Goal: Transaction & Acquisition: Purchase product/service

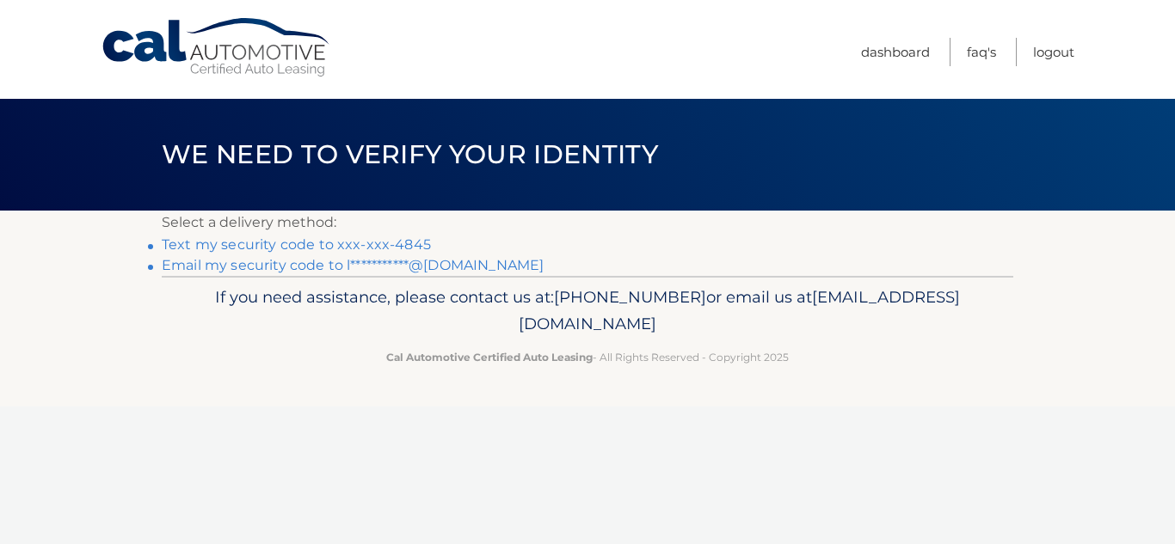
click at [431, 253] on link "Text my security code to xxx-xxx-4845" at bounding box center [296, 245] width 269 height 16
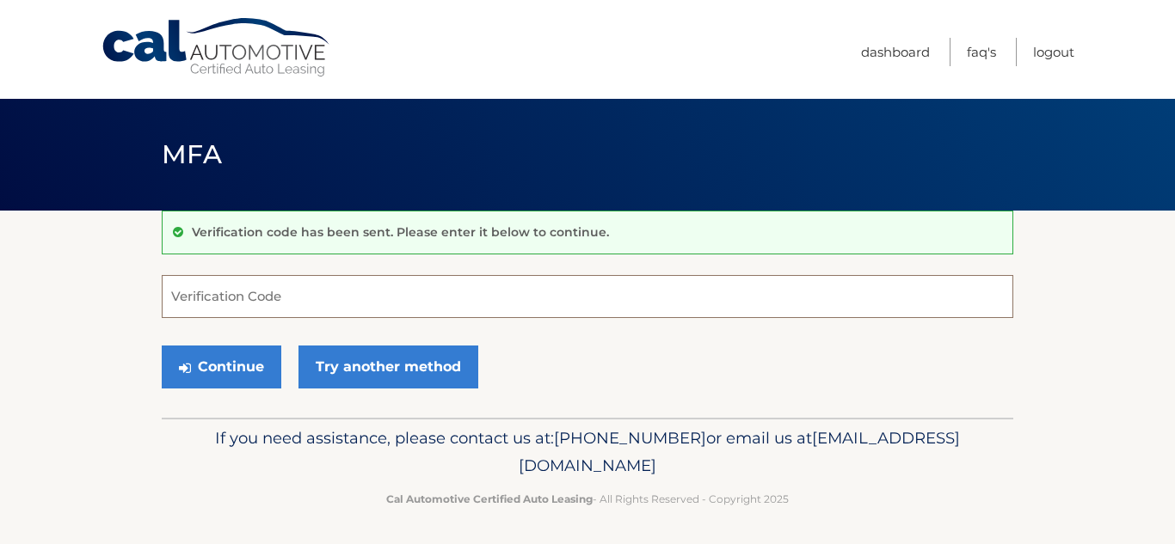
click at [420, 300] on input "Verification Code" at bounding box center [588, 296] width 852 height 43
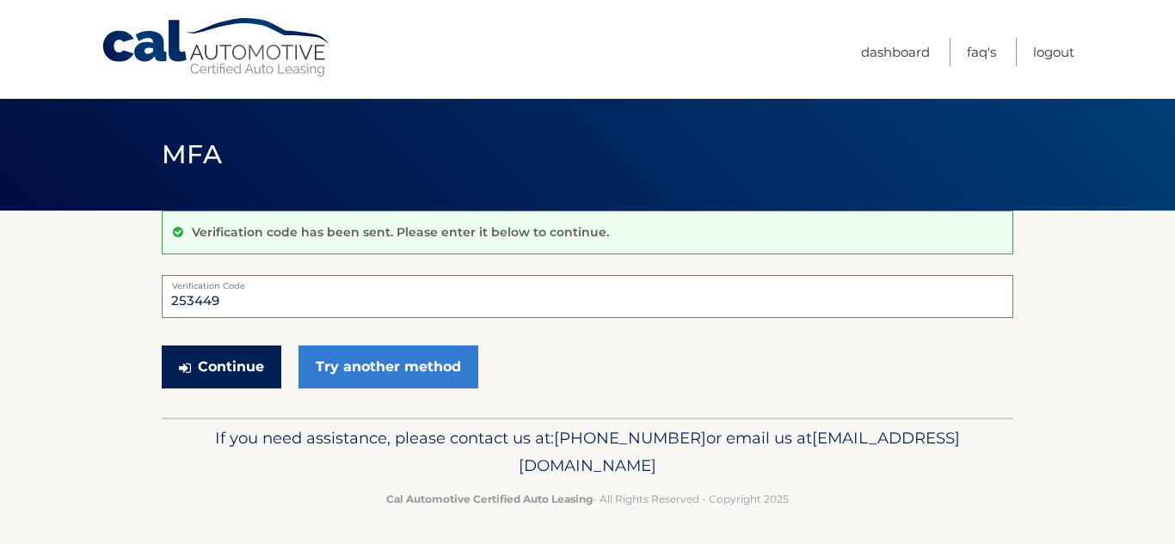
type input "253449"
click at [243, 384] on button "Continue" at bounding box center [222, 367] width 120 height 43
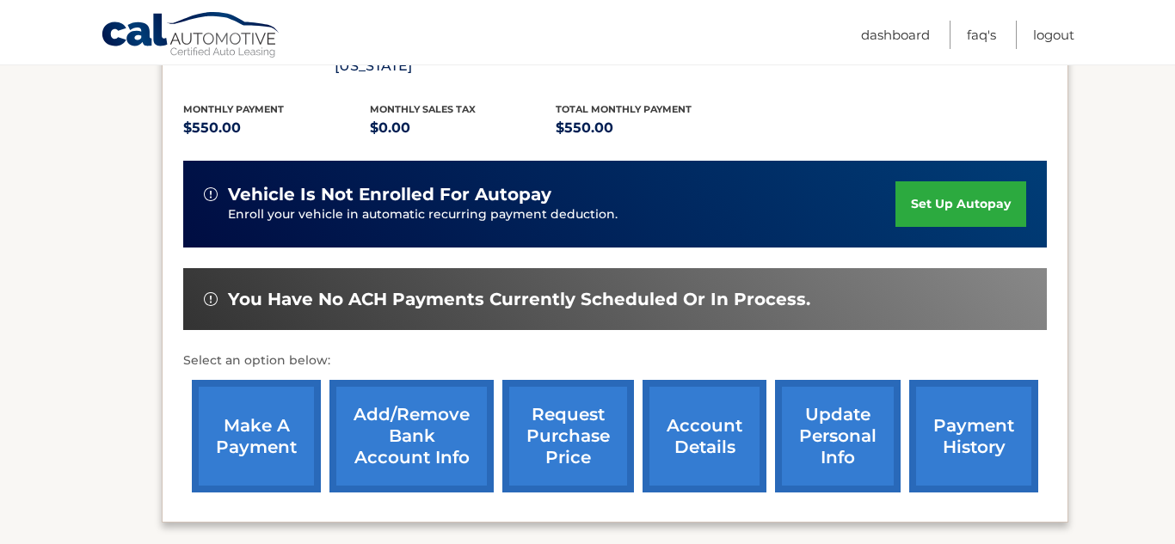
scroll to position [360, 0]
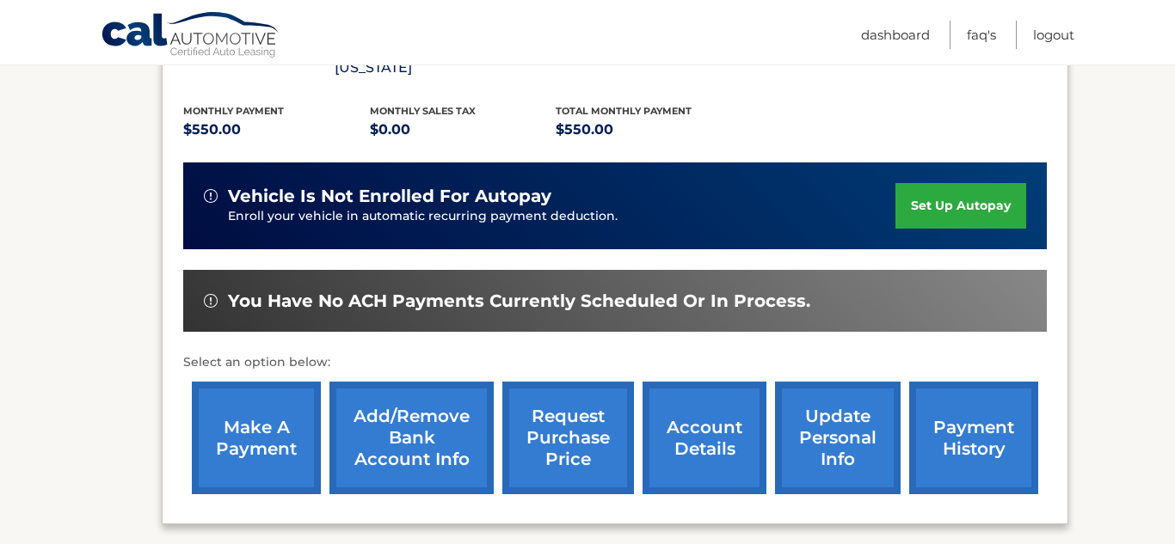
click at [954, 183] on link "set up autopay" at bounding box center [960, 206] width 131 height 46
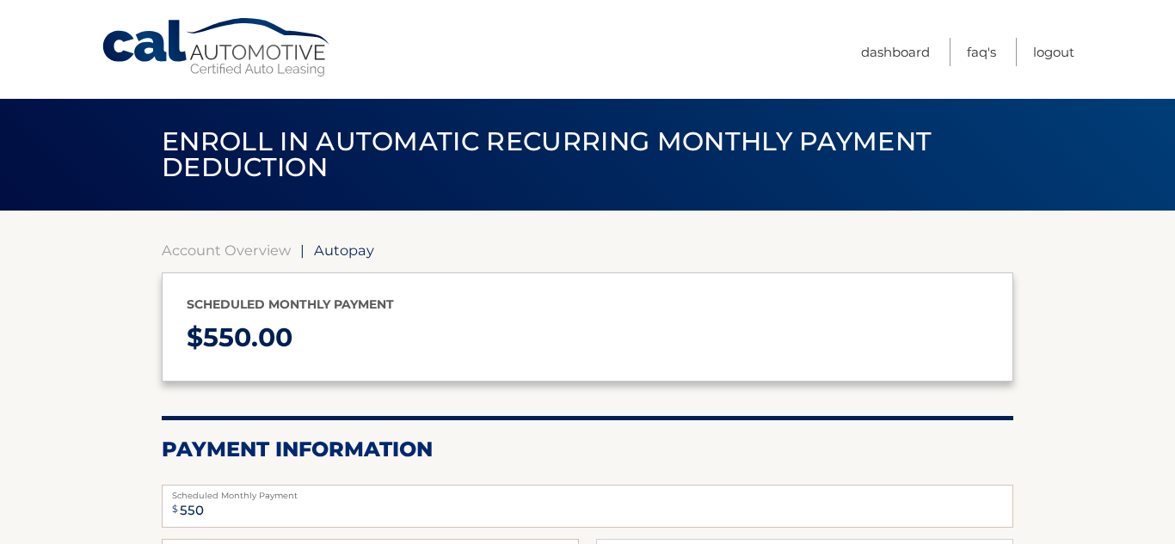
select select "N2Q1MWQ2YzMtYTM0YS00MDYxLWI3NWMtMDI1ZjZhMzQ1YjY0"
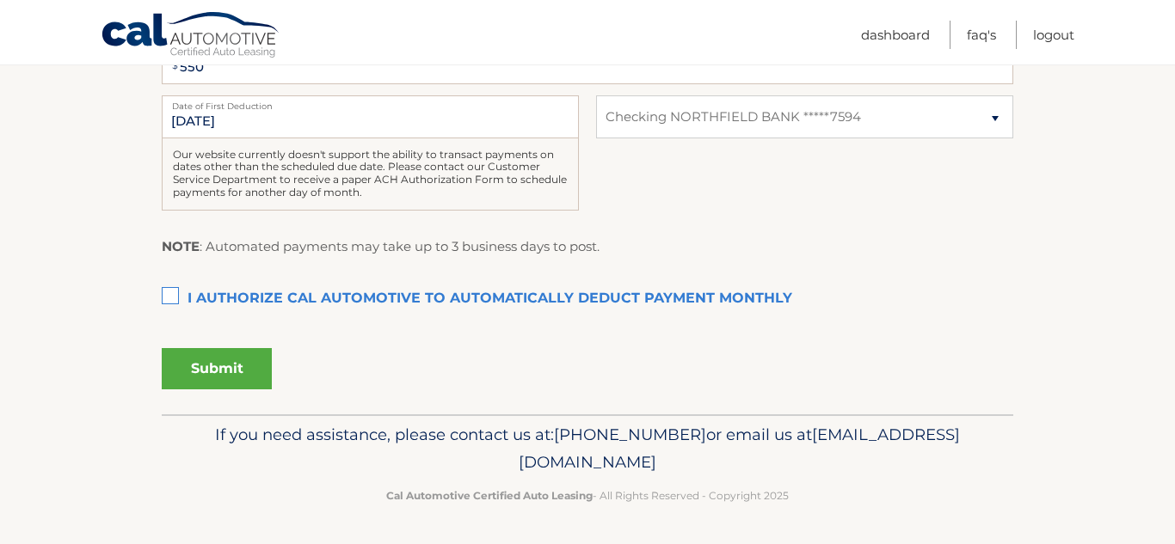
scroll to position [451, 0]
click at [998, 138] on select "Select Bank Account Checking NORTHFIELD BANK *****7594" at bounding box center [804, 116] width 417 height 43
click at [596, 138] on select "Select Bank Account Checking NORTHFIELD BANK *****7594" at bounding box center [804, 116] width 417 height 43
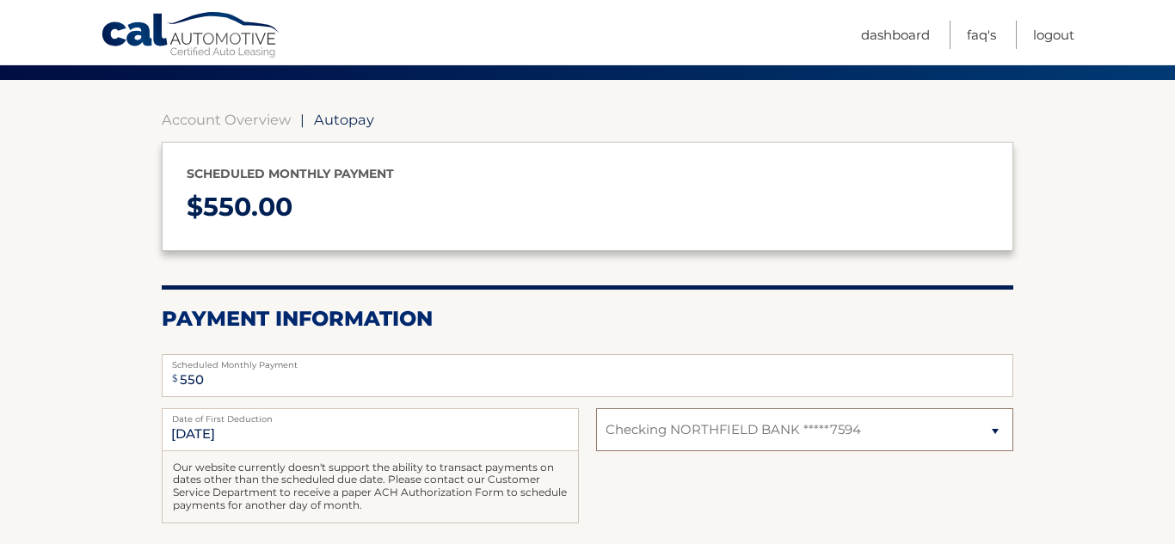
scroll to position [126, 0]
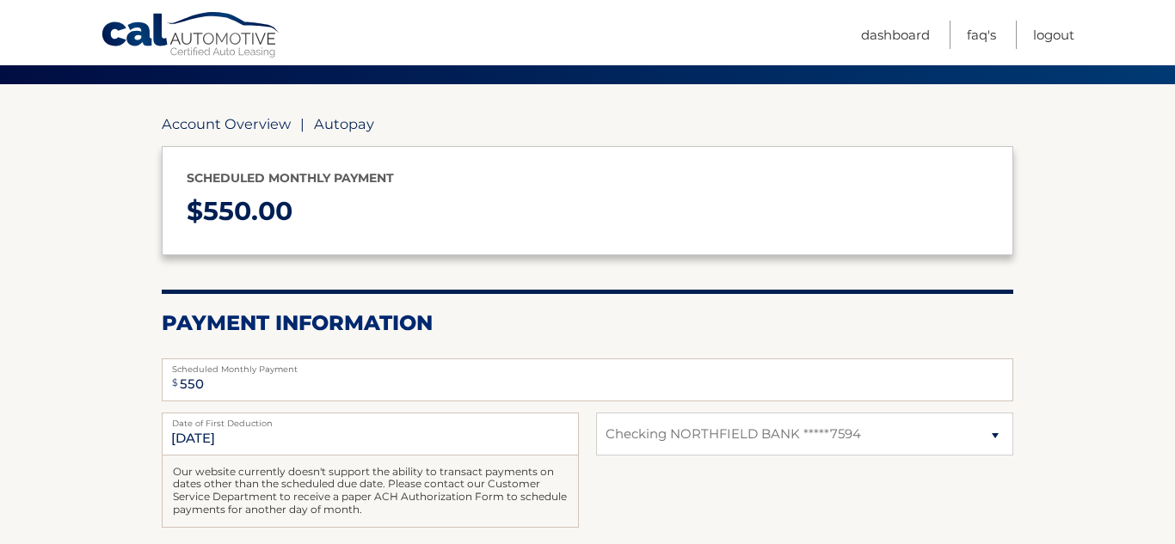
click at [251, 123] on link "Account Overview" at bounding box center [226, 123] width 129 height 17
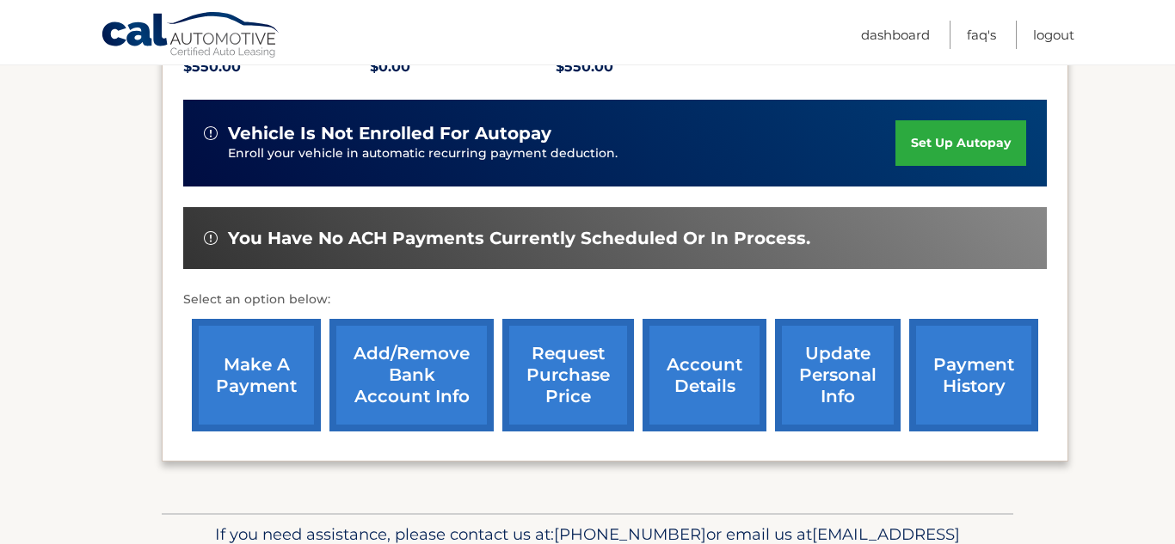
scroll to position [425, 0]
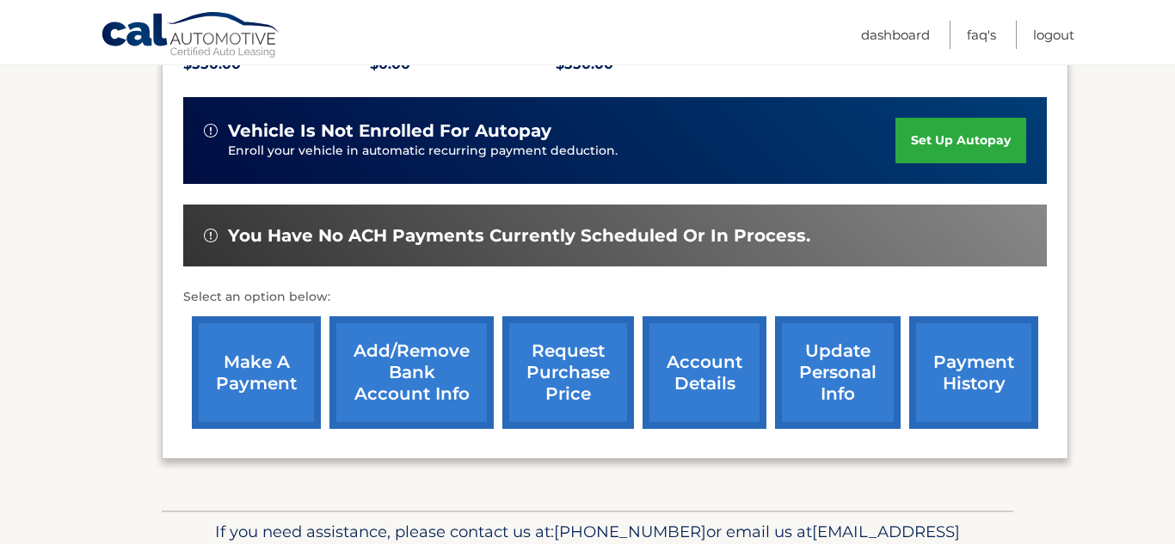
click at [252, 348] on link "make a payment" at bounding box center [256, 373] width 129 height 113
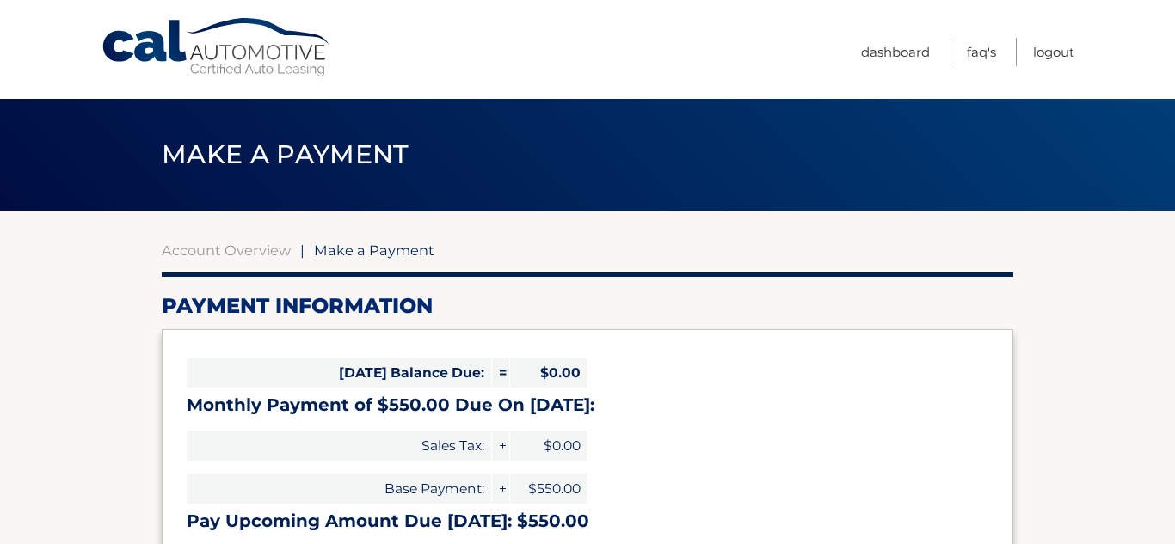
select select "N2Q1MWQ2YzMtYTM0YS00MDYxLWI3NWMtMDI1ZjZhMzQ1YjY0"
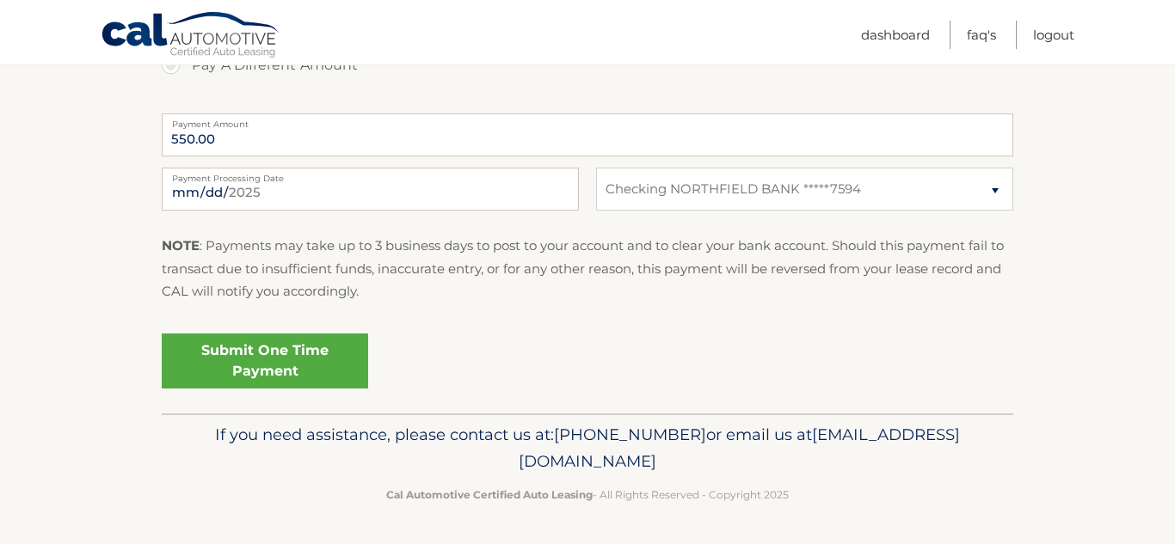
scroll to position [732, 0]
click at [292, 389] on link "Submit One Time Payment" at bounding box center [265, 361] width 206 height 55
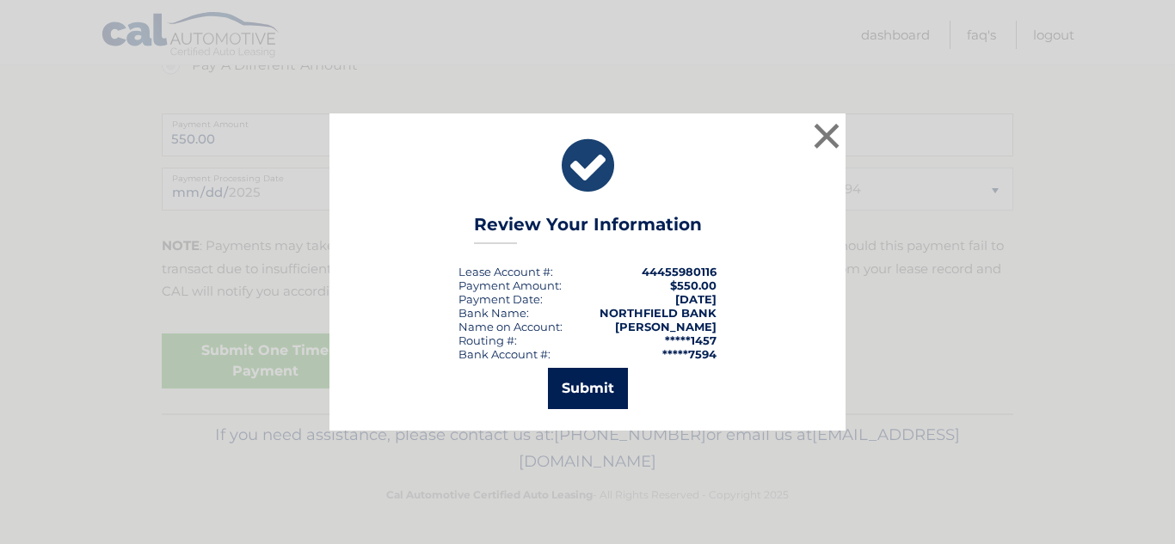
click at [602, 394] on button "Submit" at bounding box center [588, 388] width 80 height 41
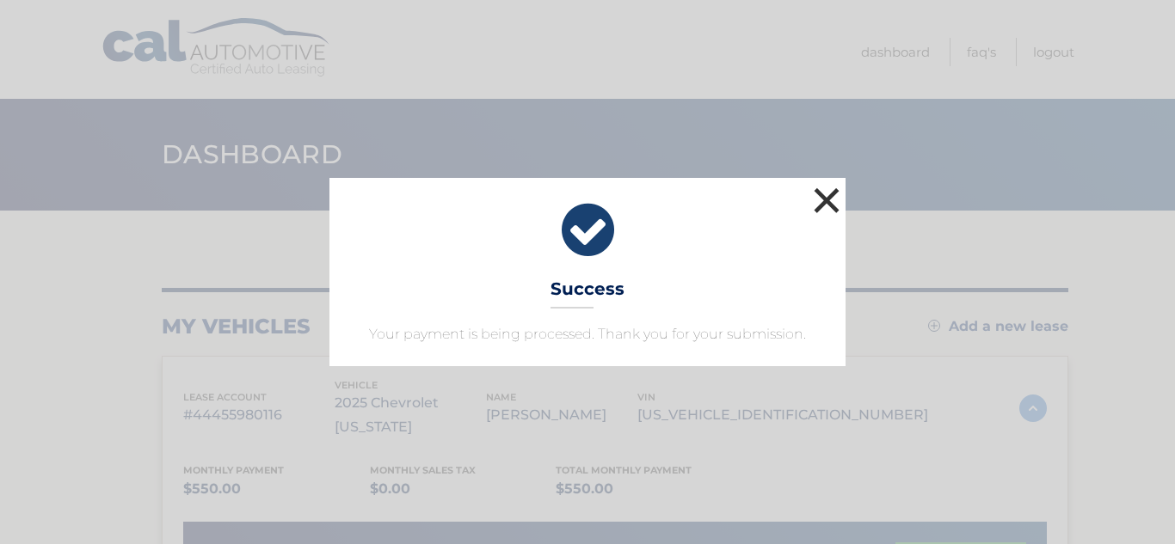
click at [827, 183] on button "×" at bounding box center [826, 200] width 34 height 34
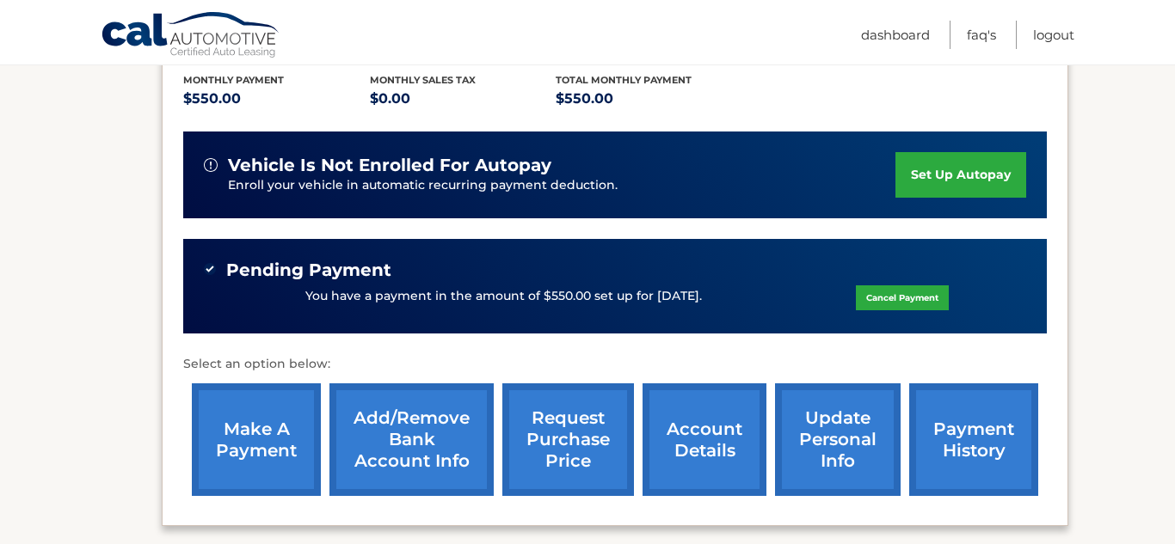
scroll to position [391, 0]
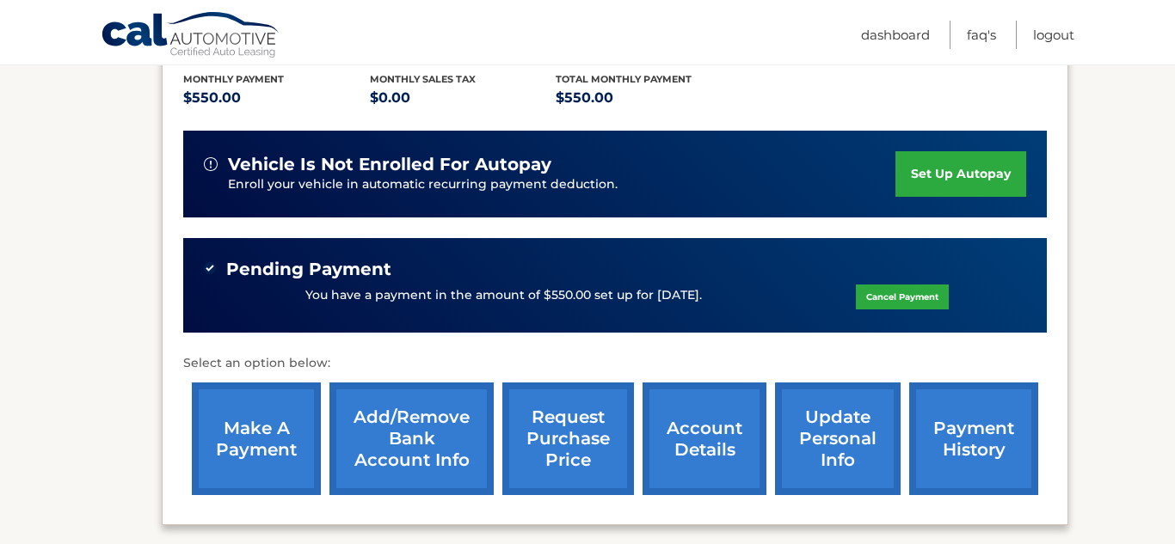
click at [962, 406] on link "payment history" at bounding box center [973, 439] width 129 height 113
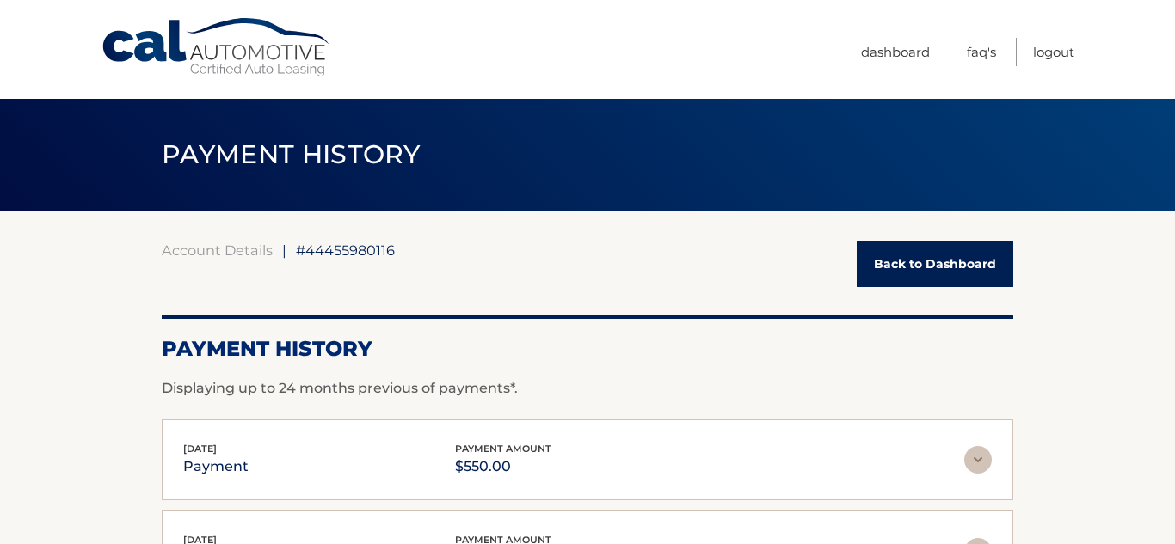
click at [878, 271] on link "Back to Dashboard" at bounding box center [935, 265] width 157 height 46
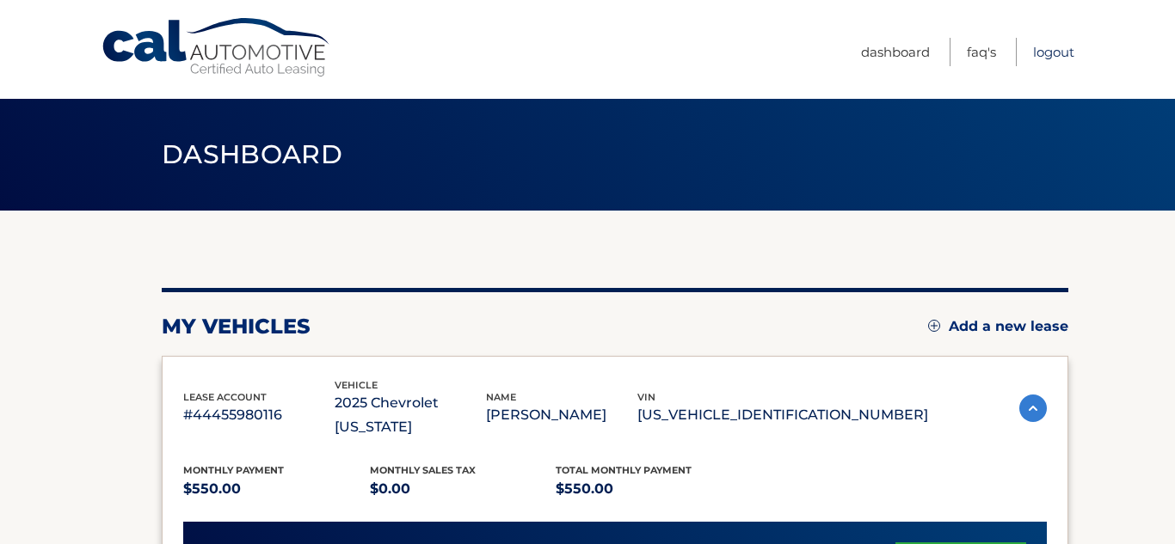
click at [1059, 51] on link "Logout" at bounding box center [1053, 52] width 41 height 28
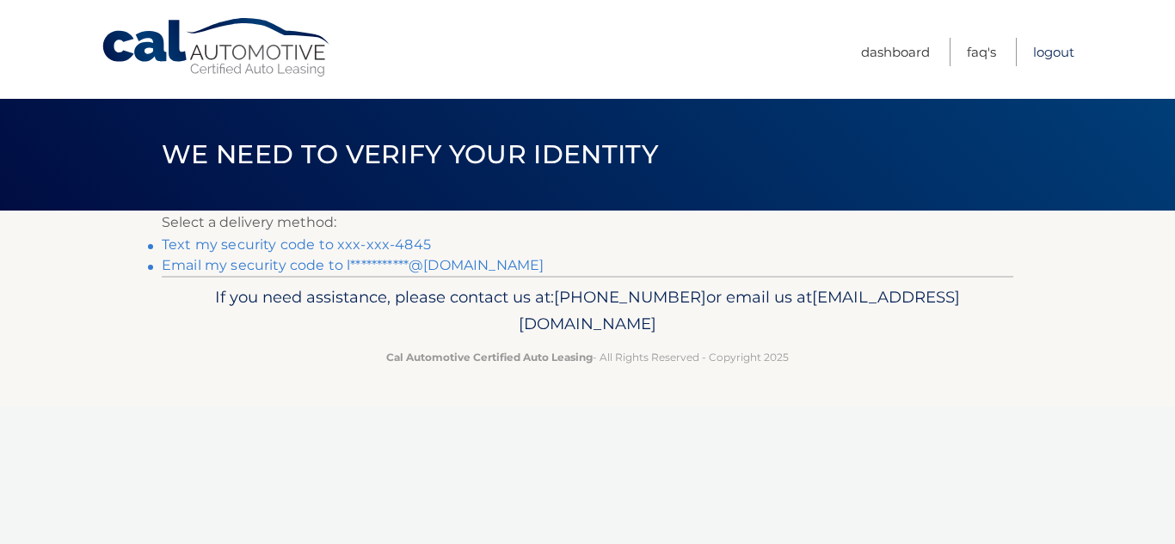
click at [1036, 55] on link "Logout" at bounding box center [1053, 52] width 41 height 28
